Goal: Task Accomplishment & Management: Manage account settings

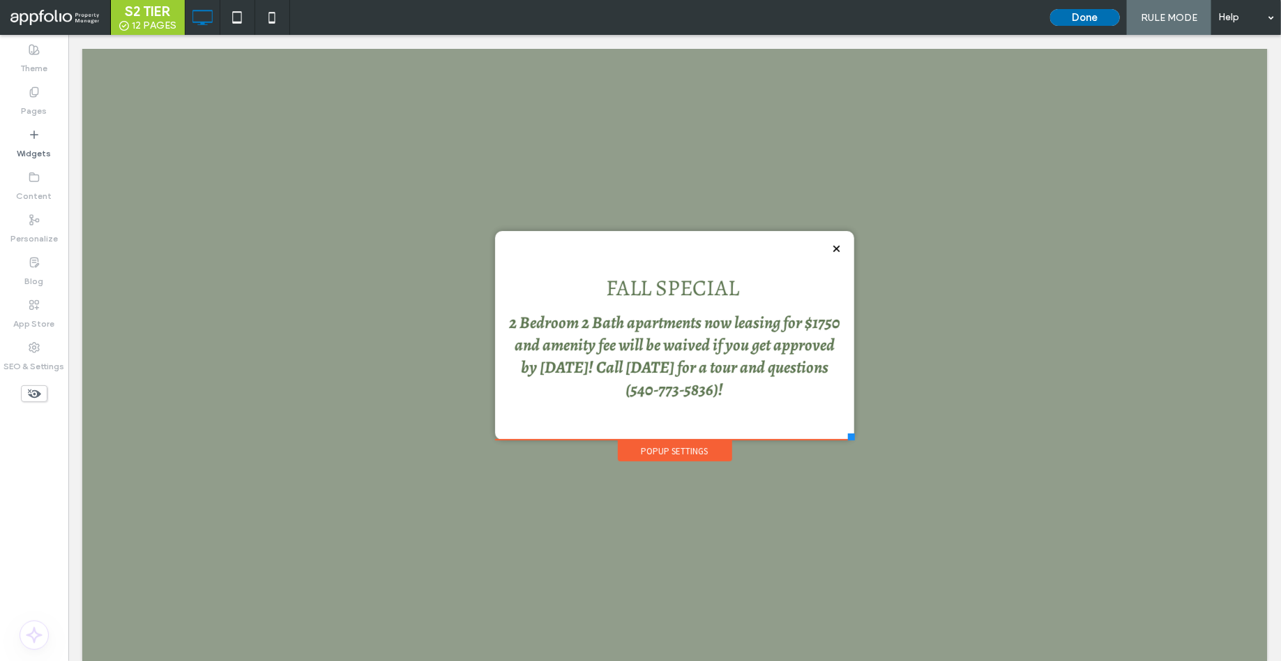
click at [1090, 14] on button "Done" at bounding box center [1086, 17] width 70 height 17
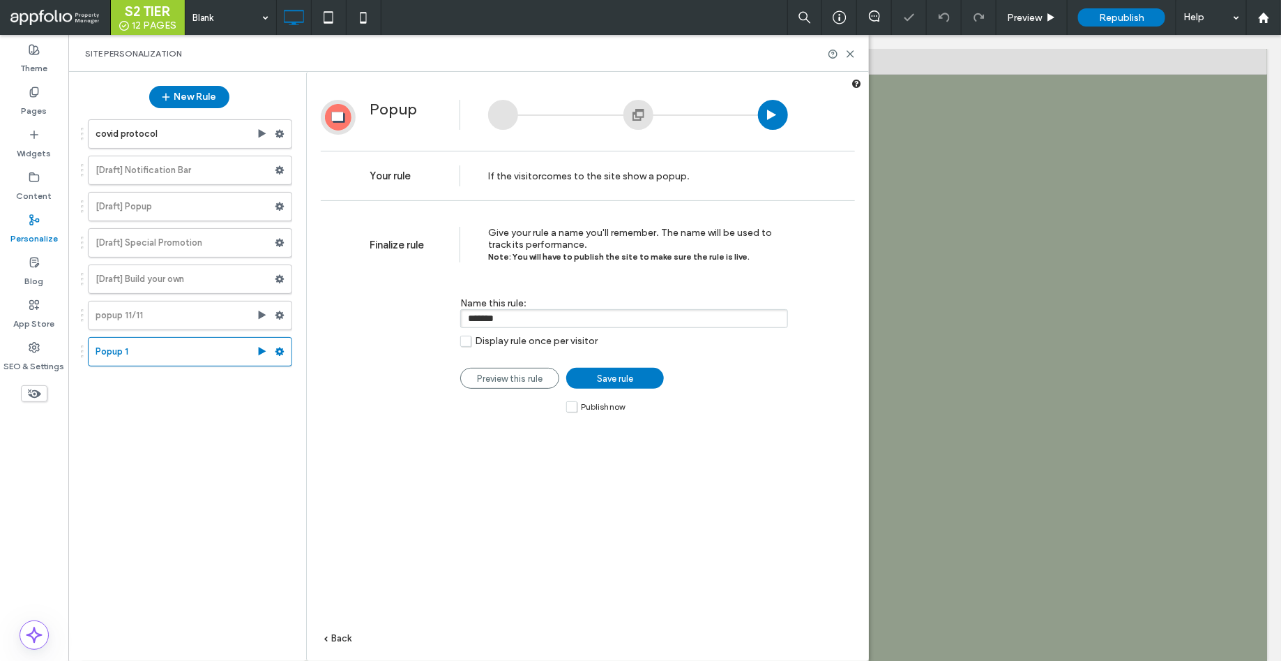
click at [573, 412] on label "Publish now" at bounding box center [595, 406] width 59 height 12
click at [612, 380] on span "Save rule" at bounding box center [615, 378] width 36 height 10
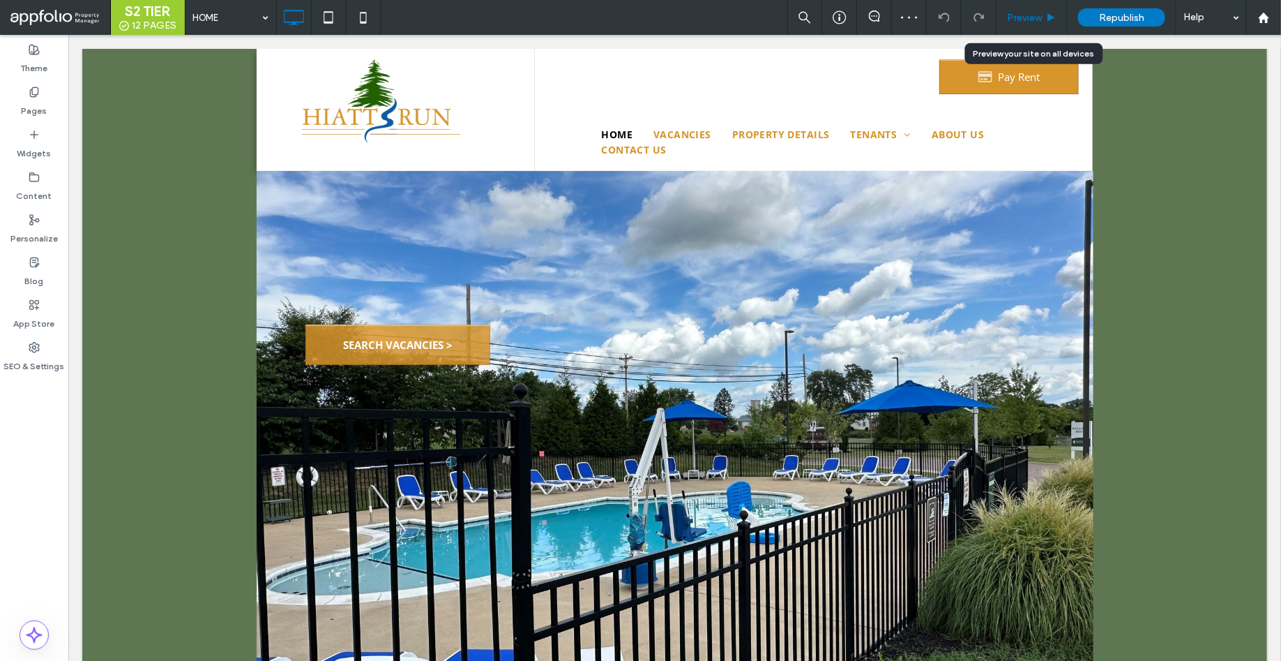
click at [1024, 15] on span "Preview" at bounding box center [1024, 18] width 35 height 12
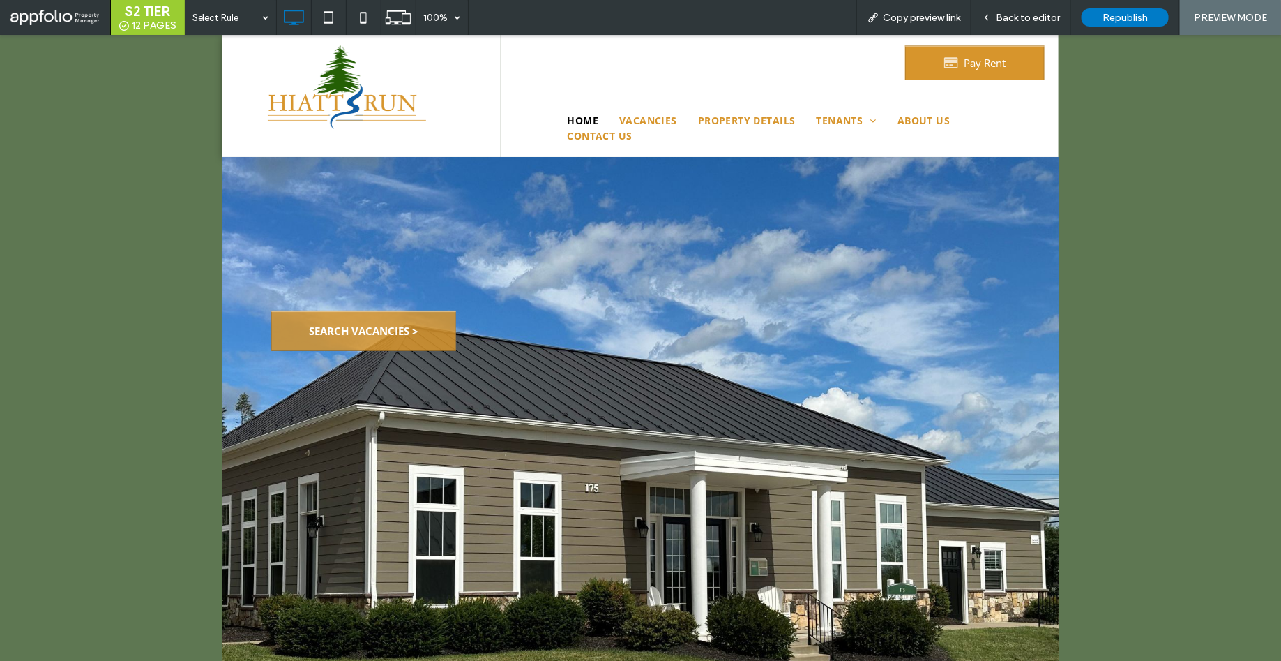
click at [1024, 15] on span "Back to editor" at bounding box center [1028, 18] width 64 height 12
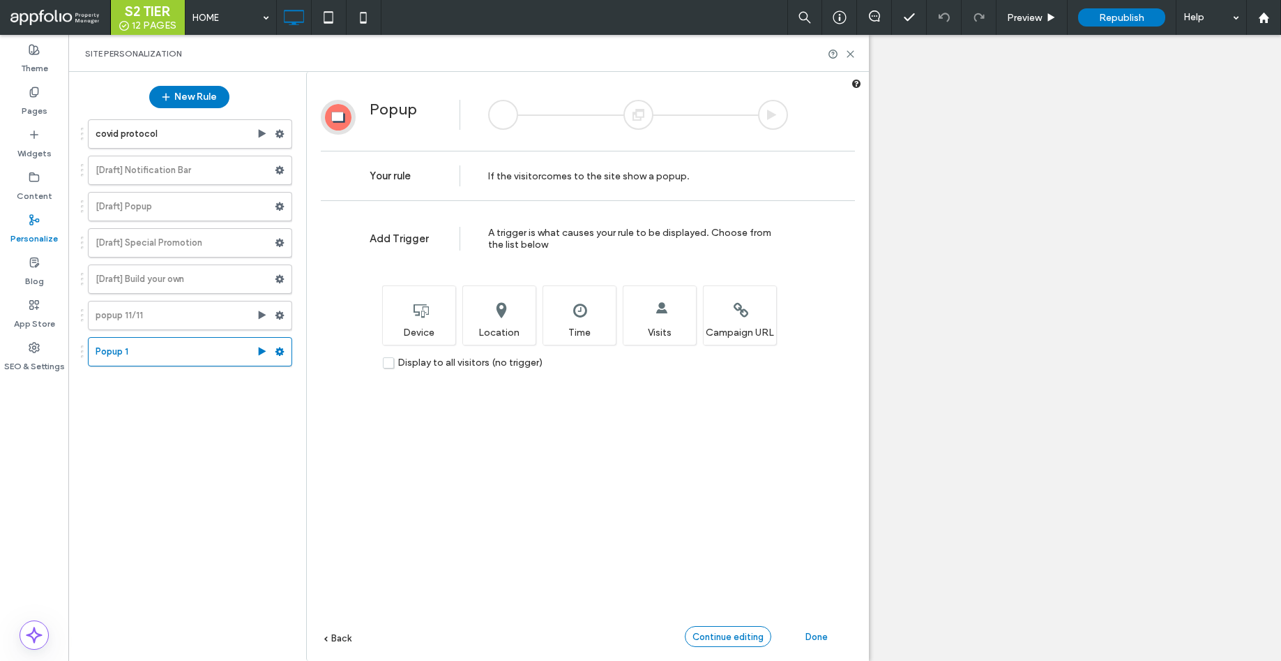
click at [705, 639] on span "Continue editing" at bounding box center [728, 636] width 71 height 10
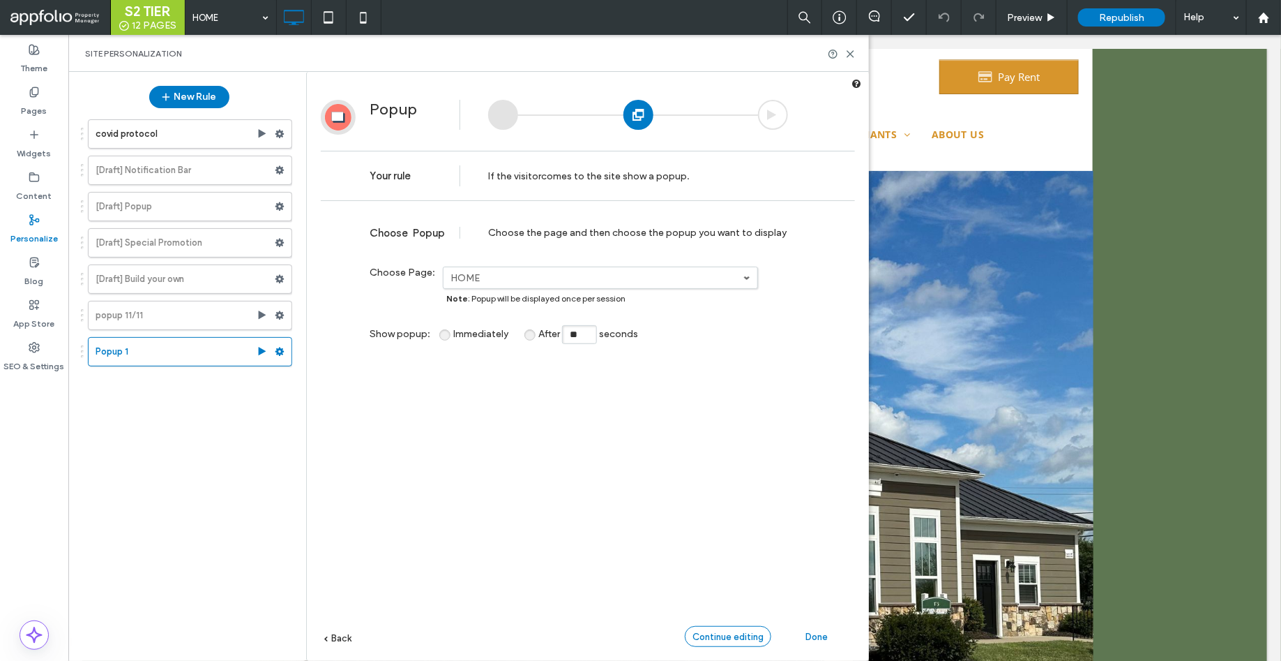
click at [714, 637] on span "Continue editing" at bounding box center [728, 636] width 71 height 10
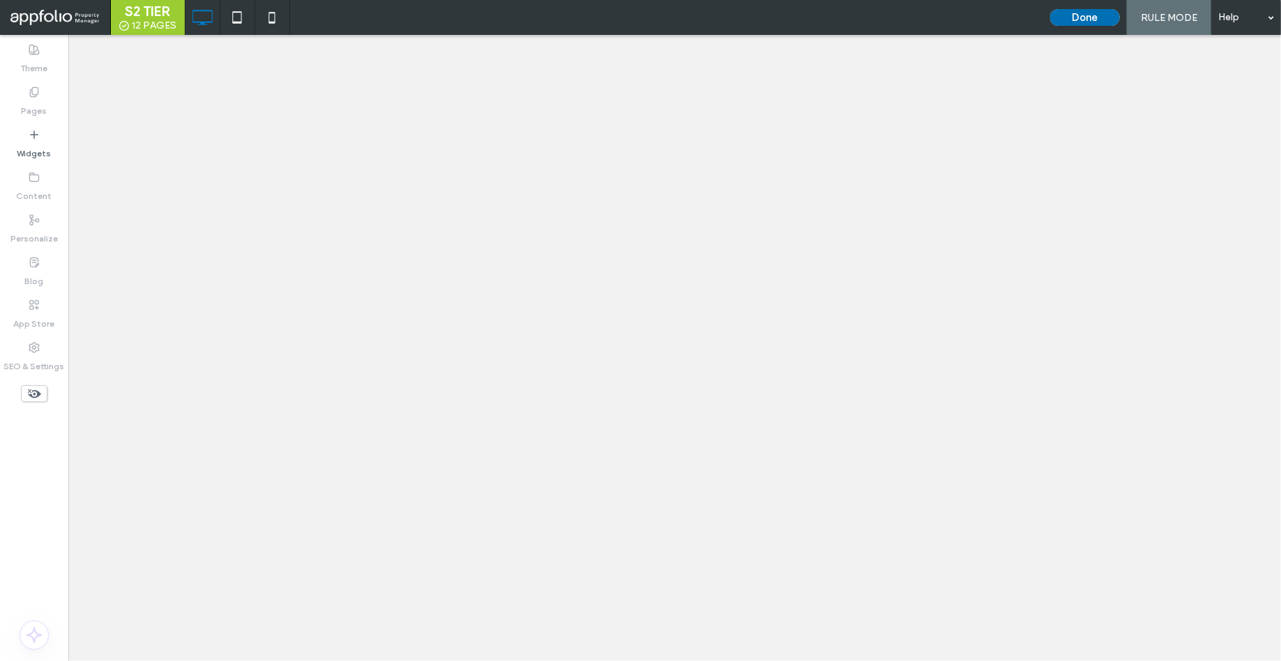
click at [1078, 14] on button "Done" at bounding box center [1086, 17] width 70 height 17
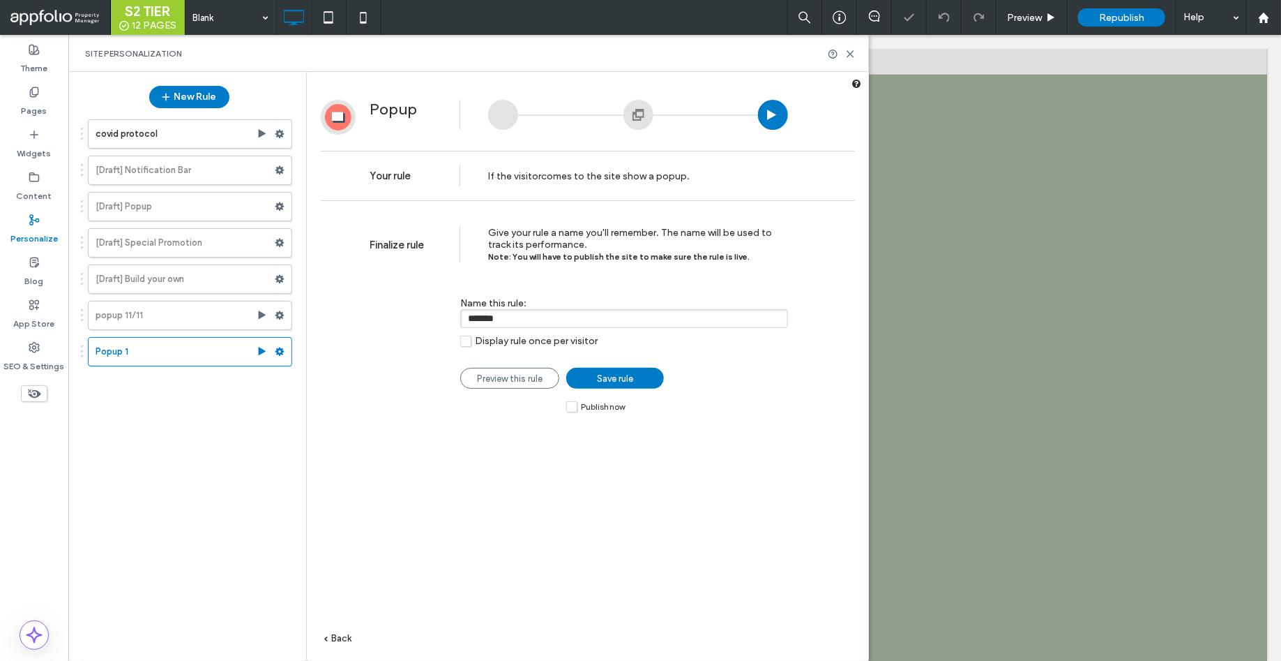
click at [581, 412] on span "Publish now" at bounding box center [603, 407] width 44 height 10
click at [602, 382] on span "Save rule" at bounding box center [615, 378] width 36 height 10
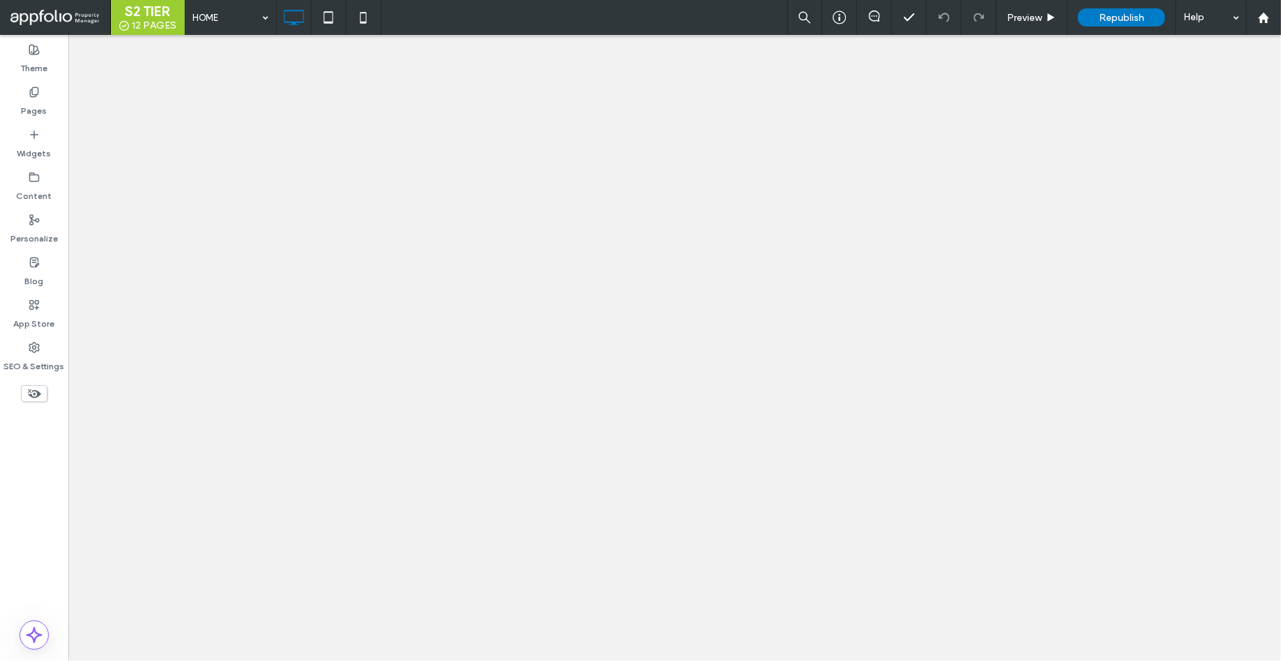
click at [1118, 17] on div at bounding box center [640, 330] width 1281 height 661
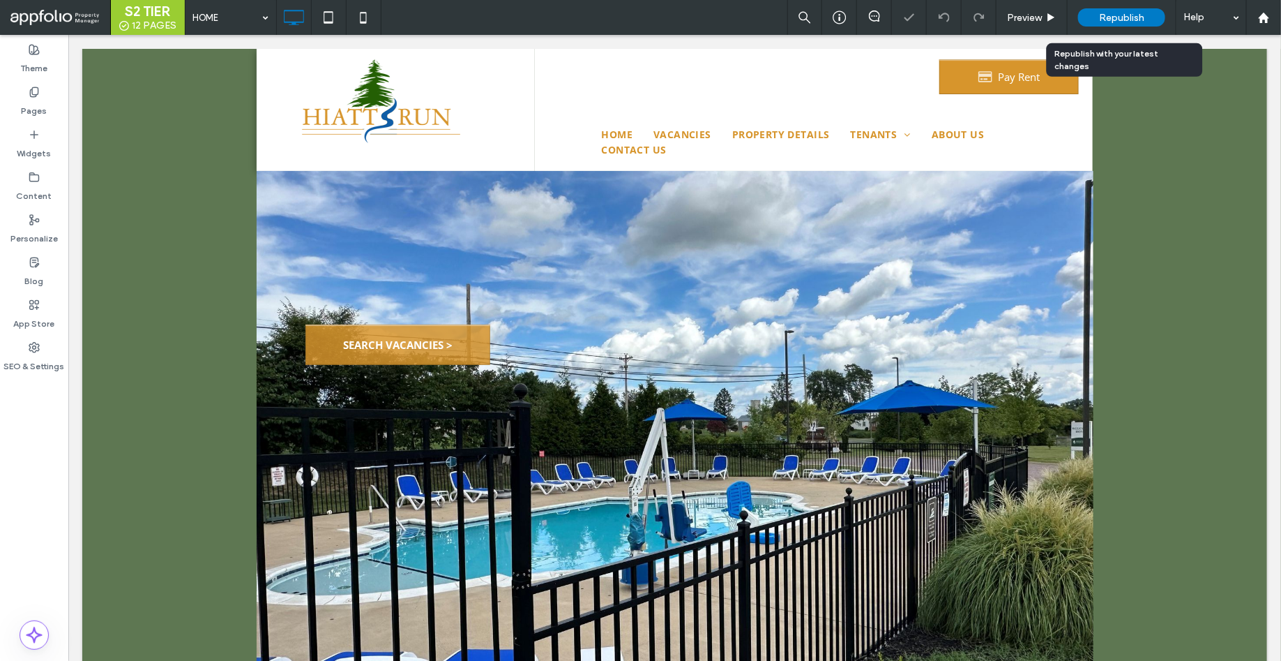
click at [1124, 17] on span "Republish" at bounding box center [1121, 18] width 45 height 12
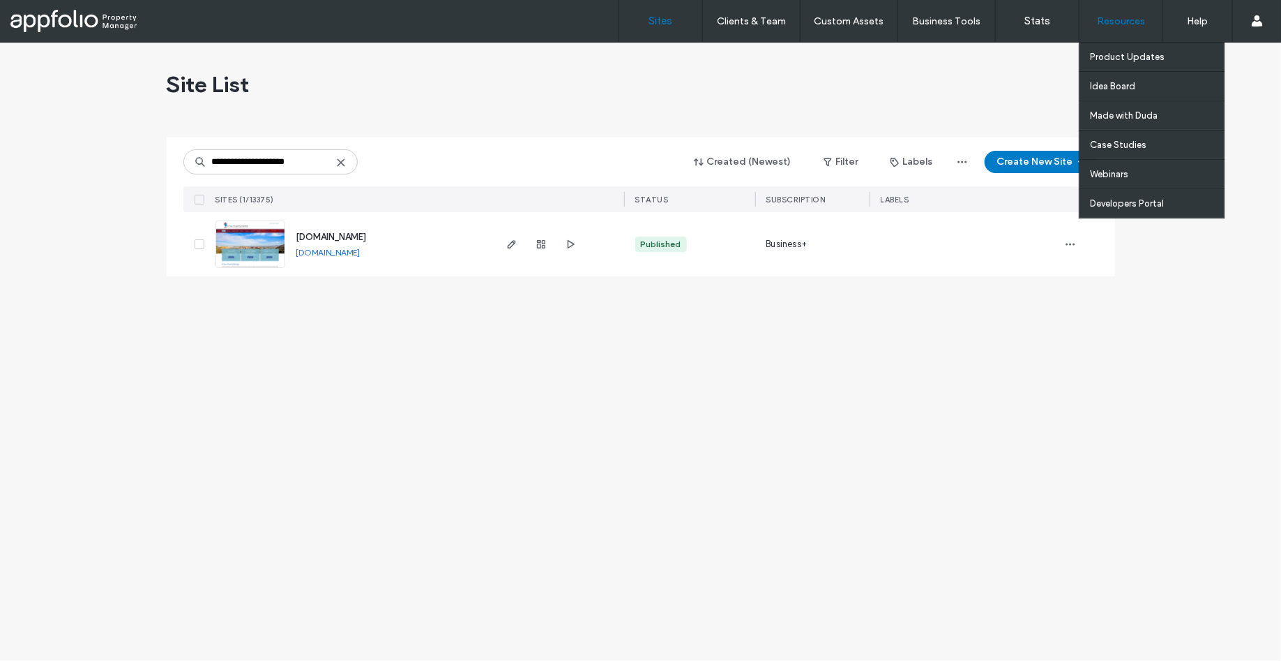
type input "**********"
